Goal: Task Accomplishment & Management: Complete application form

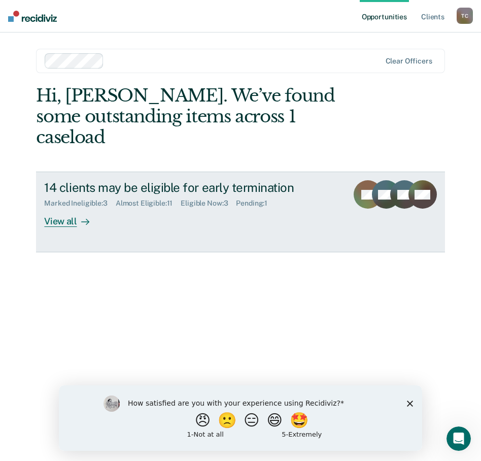
click at [70, 207] on div "View all" at bounding box center [72, 217] width 57 height 20
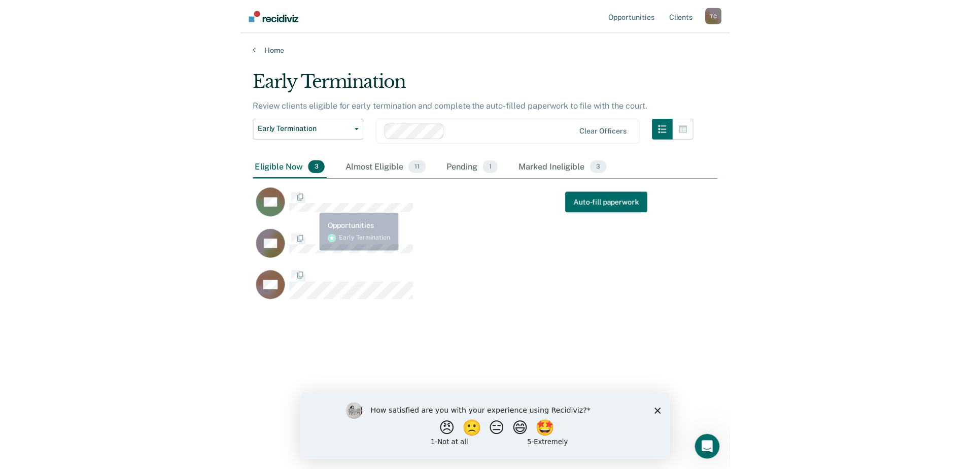
scroll to position [307, 449]
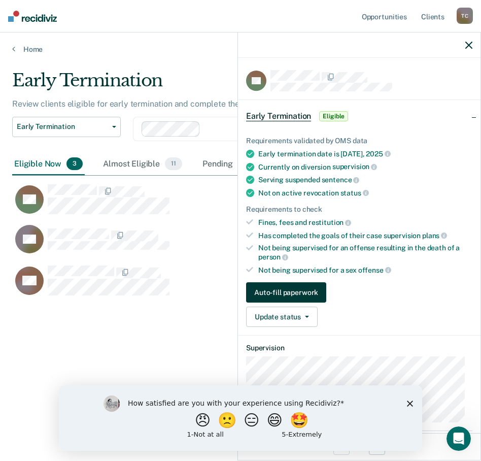
click at [310, 294] on button "Auto-fill paperwork" at bounding box center [286, 292] width 80 height 20
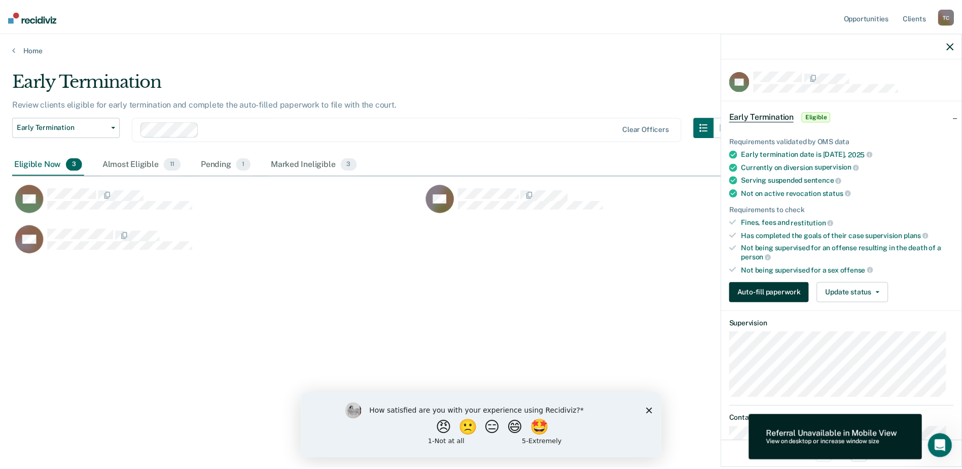
scroll to position [315, 938]
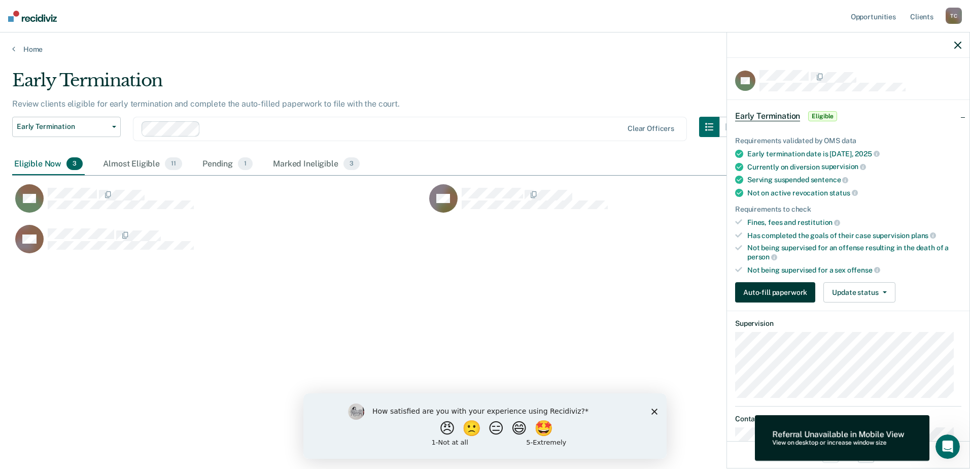
click at [480, 294] on button "Auto-fill paperwork" at bounding box center [775, 292] width 80 height 20
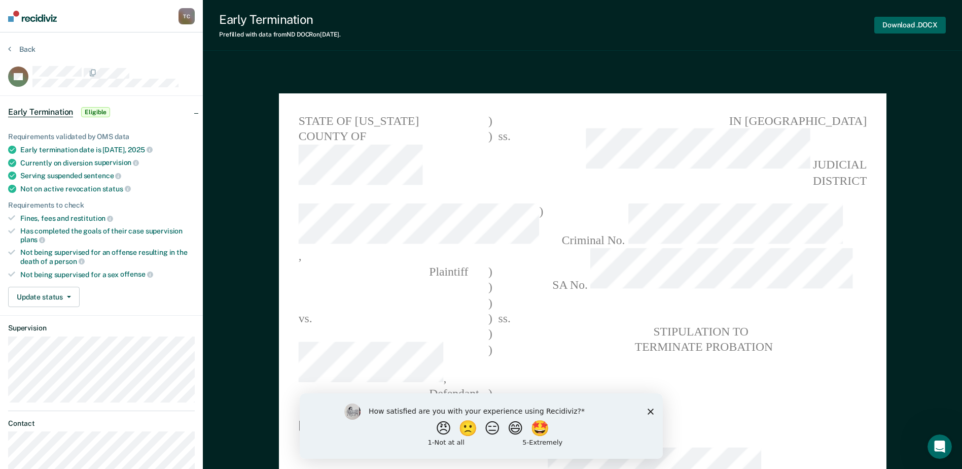
click at [480, 26] on button "Download .DOCX" at bounding box center [911, 25] width 72 height 17
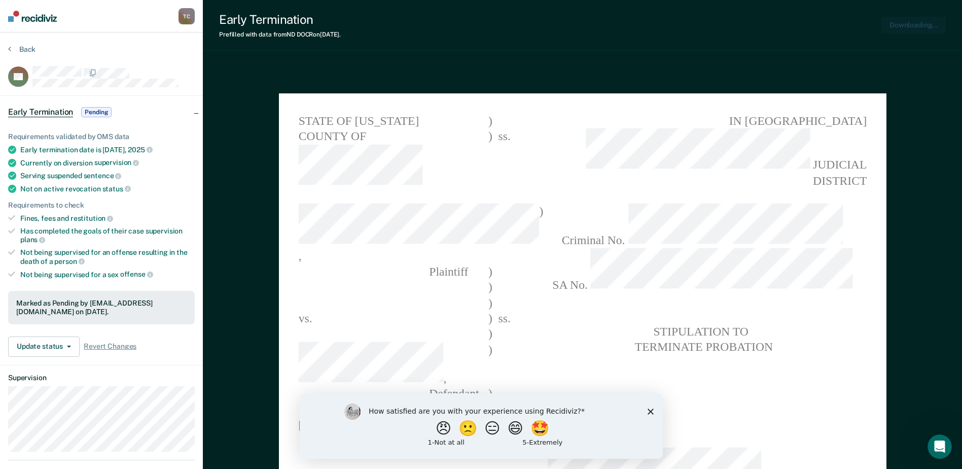
type textarea "x"
